Goal: Task Accomplishment & Management: Manage account settings

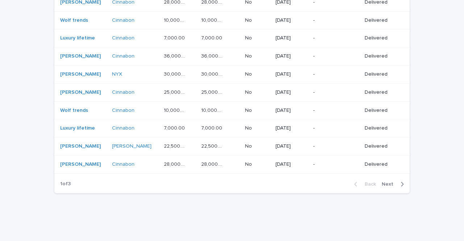
scroll to position [569, 0]
click at [387, 182] on span "Next" at bounding box center [390, 184] width 16 height 5
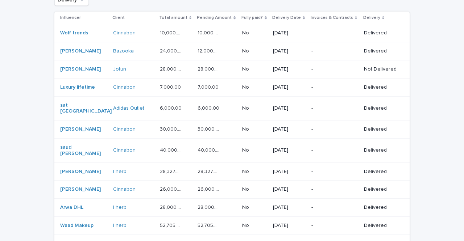
scroll to position [58, 0]
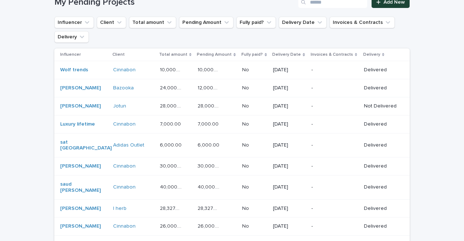
click at [313, 145] on td "-" at bounding box center [335, 145] width 53 height 24
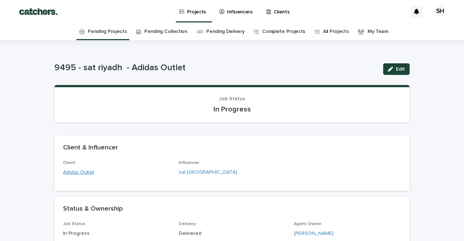
click at [84, 171] on link "Adidas Outlet" at bounding box center [78, 173] width 31 height 8
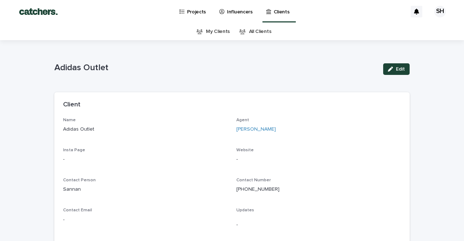
click at [196, 12] on p "Projects" at bounding box center [196, 7] width 19 height 15
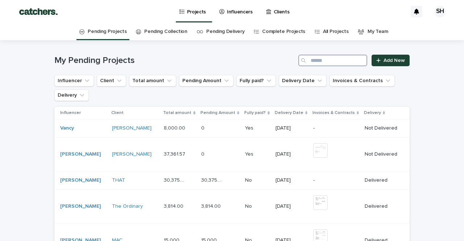
click at [348, 58] on input "Search" at bounding box center [332, 61] width 69 height 12
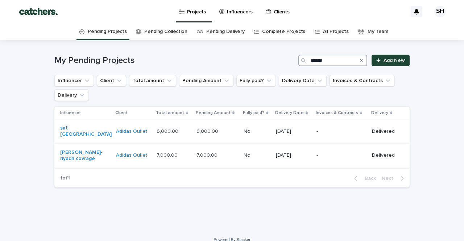
type input "******"
click at [347, 154] on div "-" at bounding box center [342, 156] width 50 height 12
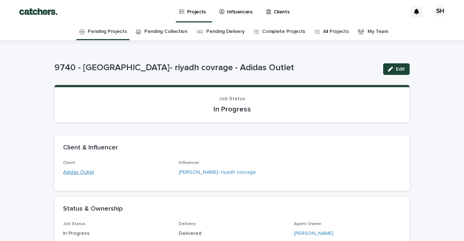
click at [81, 170] on link "Adidas Outlet" at bounding box center [78, 173] width 31 height 8
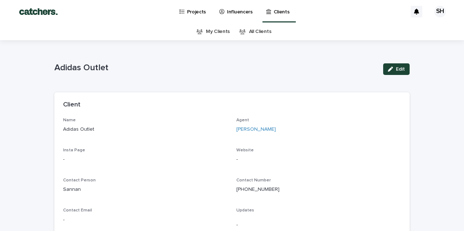
click at [193, 16] on link "Projects" at bounding box center [194, 11] width 31 height 22
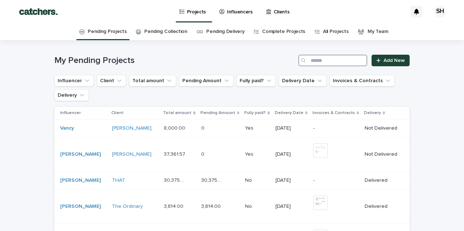
click at [349, 61] on input "Search" at bounding box center [332, 61] width 69 height 12
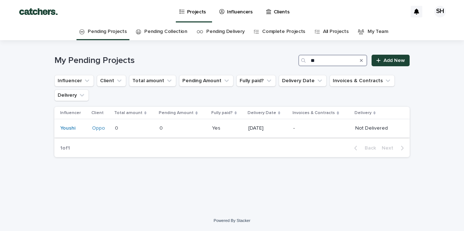
type input "**"
click at [300, 124] on div "-" at bounding box center [321, 129] width 56 height 12
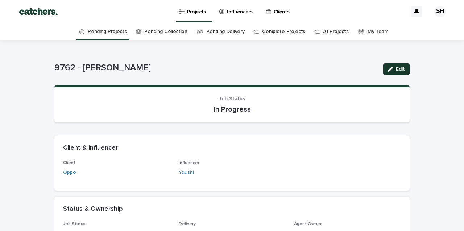
click at [403, 69] on span "Edit" at bounding box center [400, 69] width 9 height 5
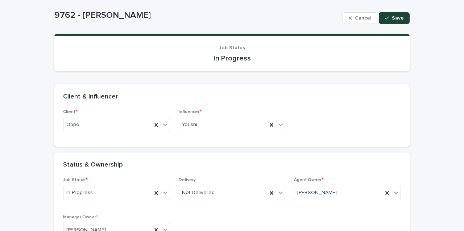
scroll to position [52, 0]
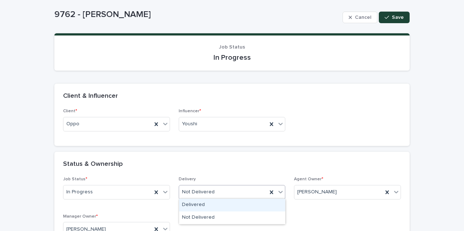
click at [236, 194] on div "Not Delivered" at bounding box center [223, 192] width 88 height 12
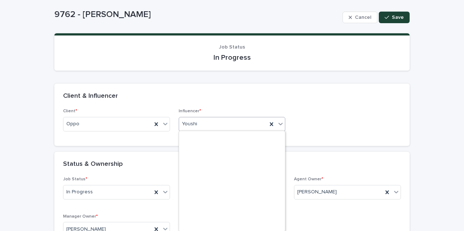
click at [244, 130] on div "Youshi" at bounding box center [232, 124] width 107 height 15
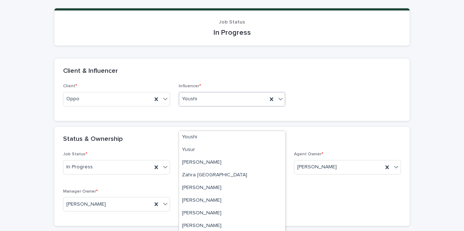
scroll to position [83, 0]
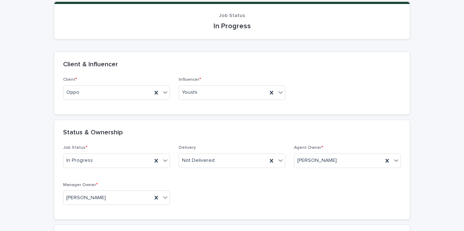
click at [247, 110] on div "Client * Oppo Influencer * Youshi" at bounding box center [231, 95] width 355 height 37
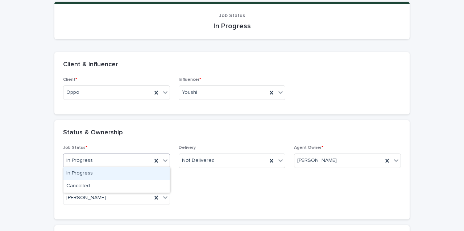
click at [121, 160] on div "In Progress" at bounding box center [107, 161] width 88 height 12
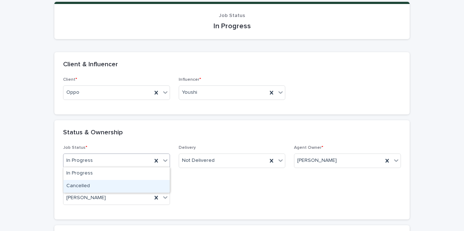
click at [119, 183] on div "Cancelled" at bounding box center [116, 186] width 106 height 13
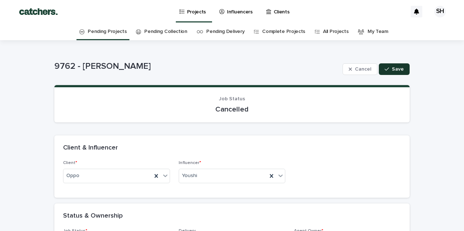
scroll to position [0, 0]
click at [397, 69] on span "Save" at bounding box center [398, 69] width 12 height 5
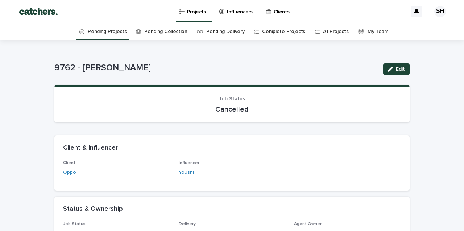
click at [203, 18] on link "Projects" at bounding box center [194, 10] width 31 height 21
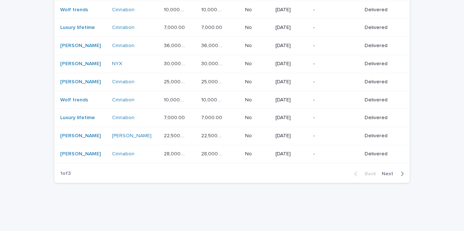
scroll to position [579, 0]
click at [398, 172] on div "button" at bounding box center [401, 175] width 6 height 7
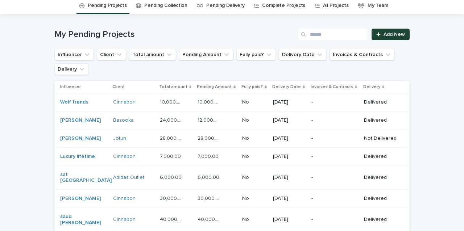
scroll to position [25, 0]
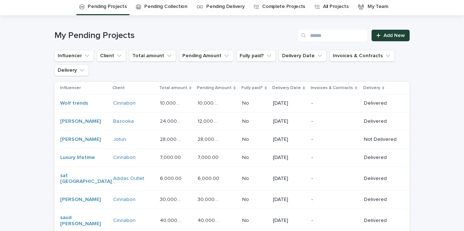
click at [347, 125] on div "-" at bounding box center [334, 122] width 47 height 12
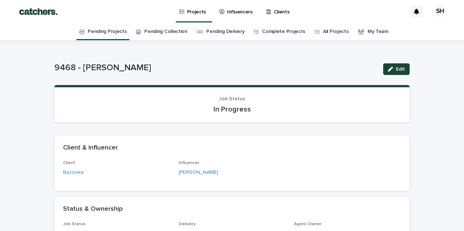
click at [158, 35] on link "Pending Collection" at bounding box center [165, 31] width 43 height 17
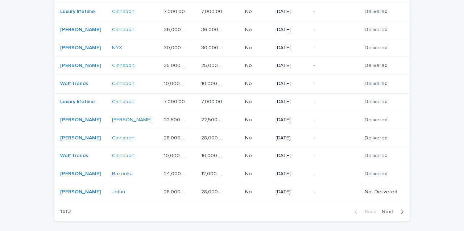
scroll to position [527, 0]
click at [390, 209] on button "Next" at bounding box center [394, 212] width 31 height 7
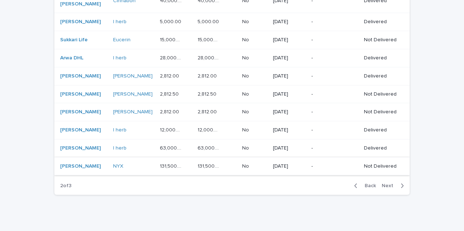
scroll to position [510, 0]
click at [372, 184] on span "Back" at bounding box center [368, 186] width 16 height 5
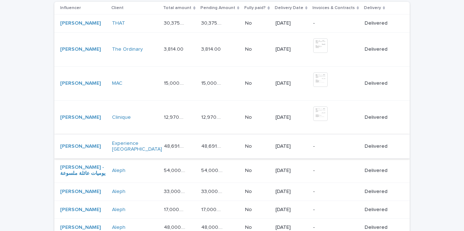
scroll to position [105, 0]
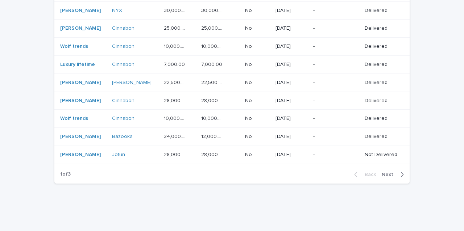
click at [394, 172] on span "Next" at bounding box center [390, 174] width 16 height 5
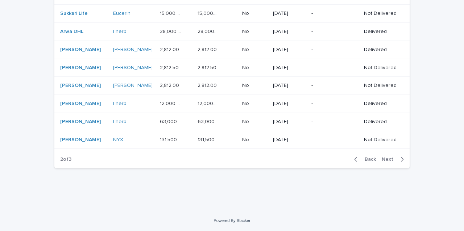
scroll to position [510, 0]
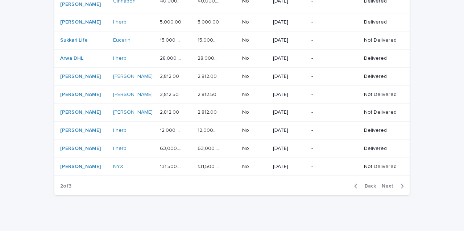
click at [393, 184] on span "Next" at bounding box center [390, 186] width 16 height 5
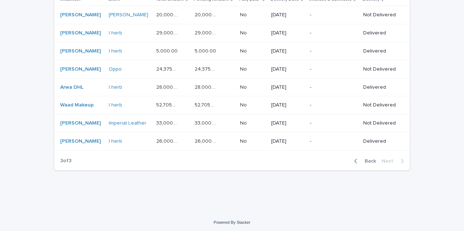
scroll to position [113, 0]
click at [373, 160] on span "Back" at bounding box center [368, 161] width 16 height 5
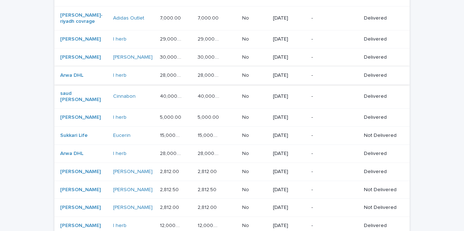
scroll to position [458, 0]
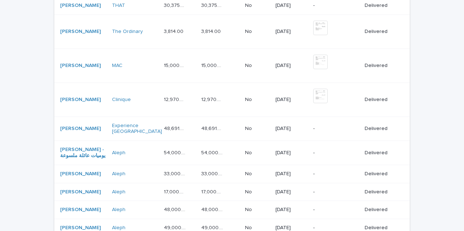
scroll to position [122, 0]
click at [228, 40] on td "3,814.00 3,814.00" at bounding box center [220, 33] width 44 height 34
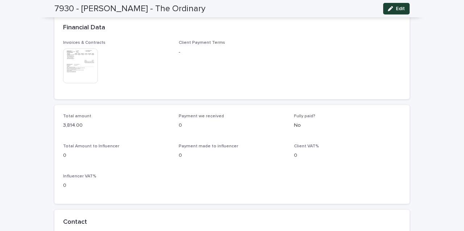
scroll to position [358, 0]
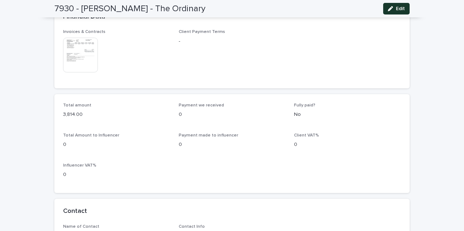
click at [392, 9] on icon "button" at bounding box center [390, 8] width 5 height 5
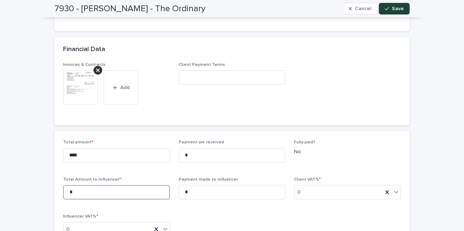
click at [89, 192] on input "*" at bounding box center [116, 192] width 107 height 15
type input "****"
click at [396, 10] on span "Save" at bounding box center [398, 8] width 12 height 5
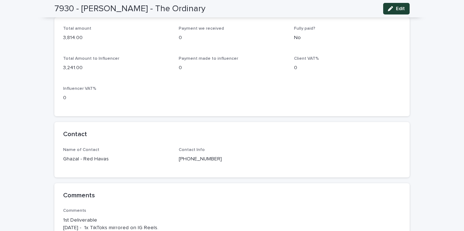
scroll to position [434, 0]
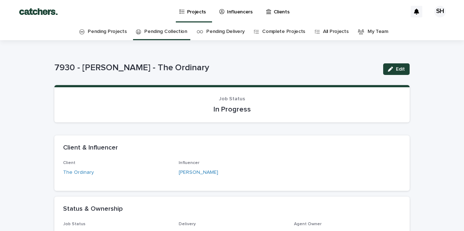
scroll to position [12, 0]
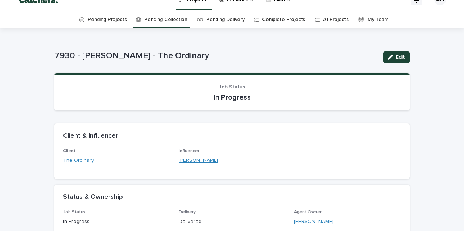
click at [190, 159] on link "[PERSON_NAME]" at bounding box center [199, 161] width 40 height 8
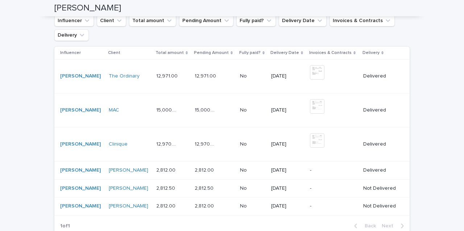
scroll to position [482, 0]
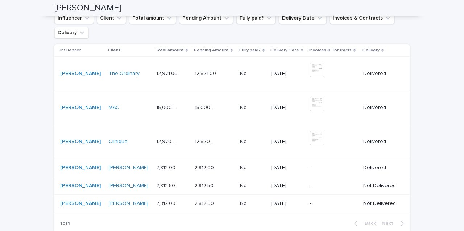
click at [128, 144] on td "Clinique" at bounding box center [130, 142] width 48 height 34
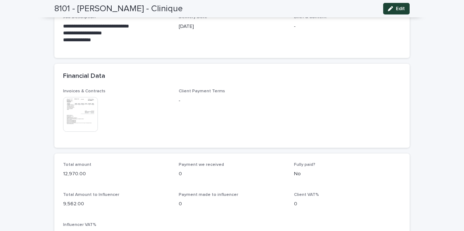
scroll to position [300, 0]
click at [396, 3] on div "8101 - [PERSON_NAME] - Clinique Edit" at bounding box center [231, 8] width 355 height 17
click at [402, 7] on span "Edit" at bounding box center [400, 8] width 9 height 5
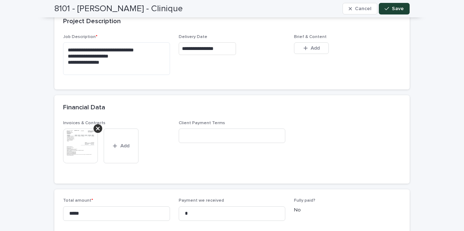
type input "****"
